Goal: Task Accomplishment & Management: Use online tool/utility

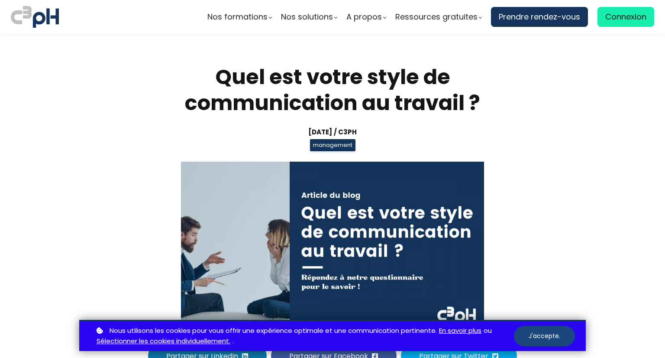
click at [552, 340] on button "J'accepte." at bounding box center [544, 335] width 61 height 20
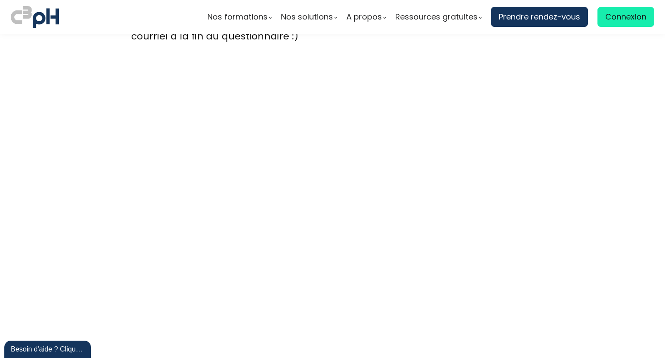
scroll to position [2365, 0]
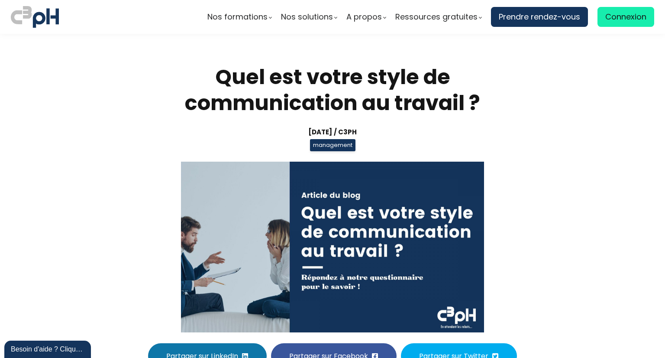
scroll to position [2365, 0]
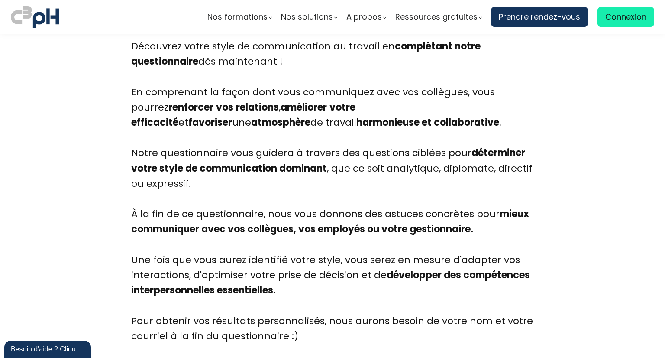
scroll to position [1114, 0]
